Goal: Download file/media

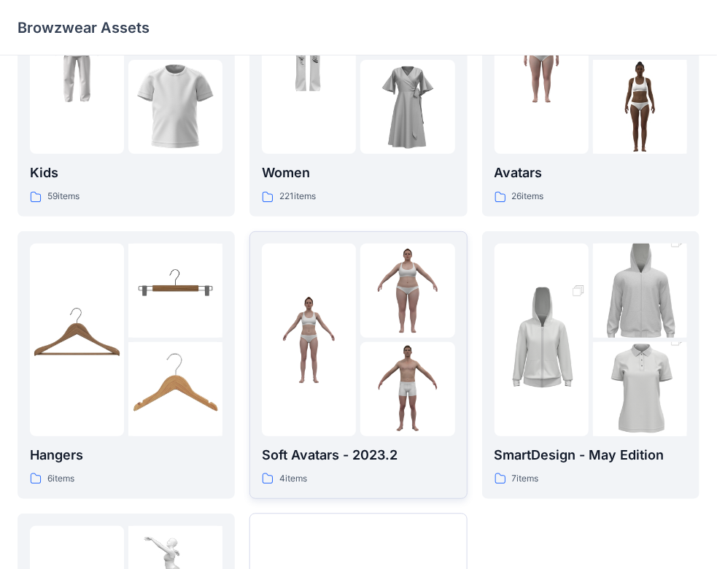
scroll to position [146, 0]
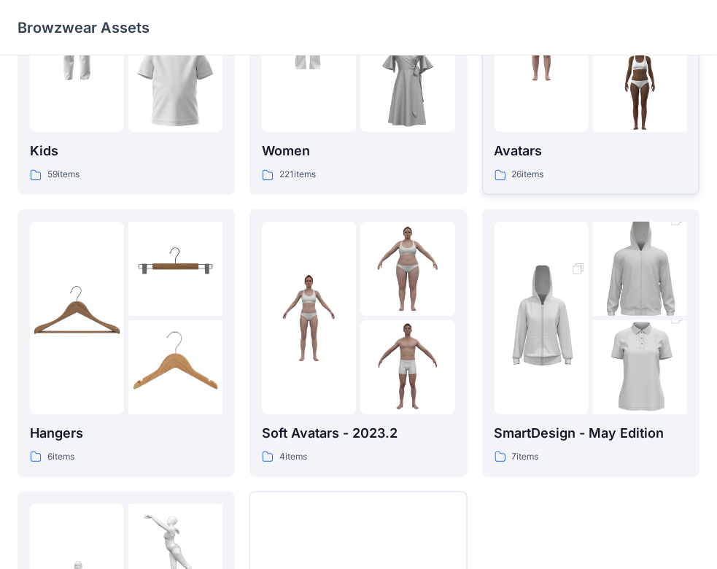
click at [554, 119] on div at bounding box center [541, 35] width 94 height 192
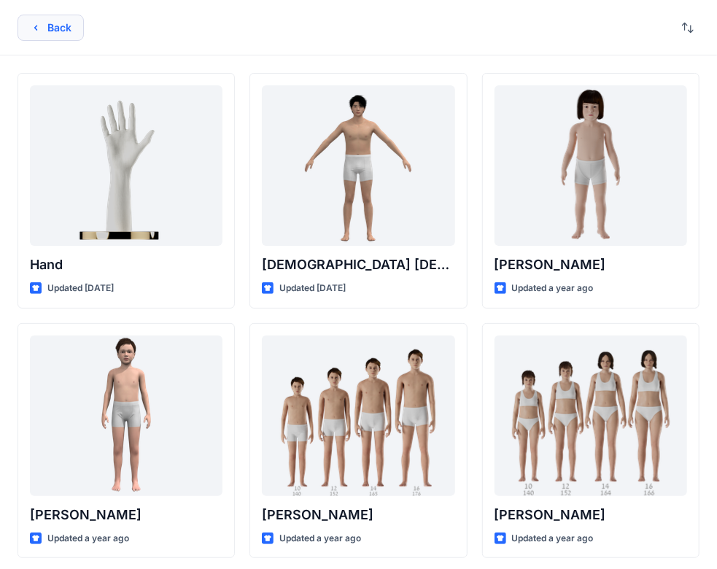
click at [40, 28] on icon "button" at bounding box center [36, 28] width 12 height 12
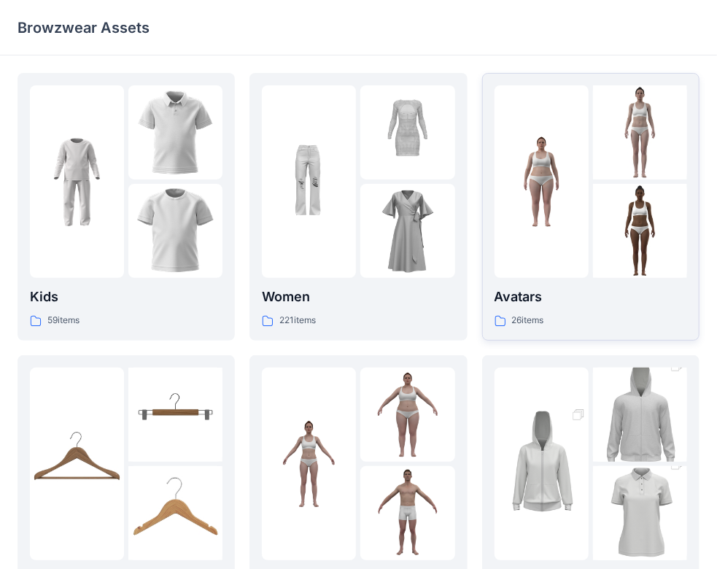
click at [589, 246] on div at bounding box center [590, 181] width 192 height 192
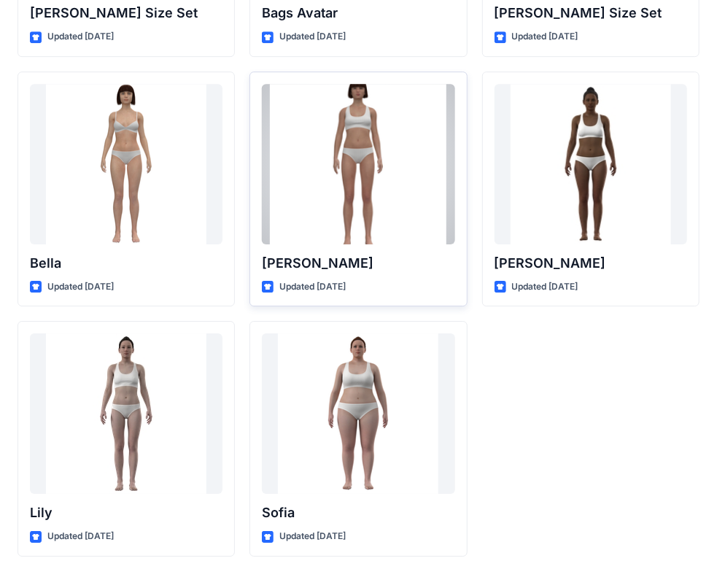
scroll to position [1750, 0]
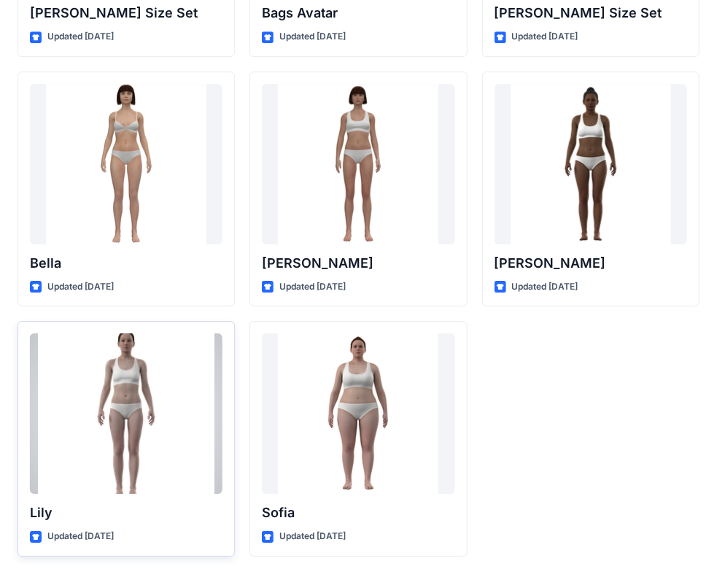
click at [140, 416] on div at bounding box center [126, 413] width 192 height 160
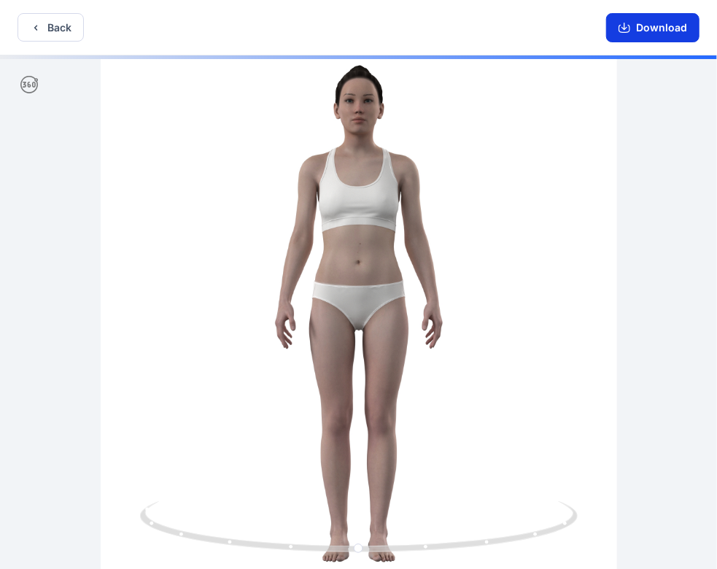
click at [652, 31] on button "Download" at bounding box center [652, 27] width 93 height 29
